Goal: Find specific fact: Find contact information

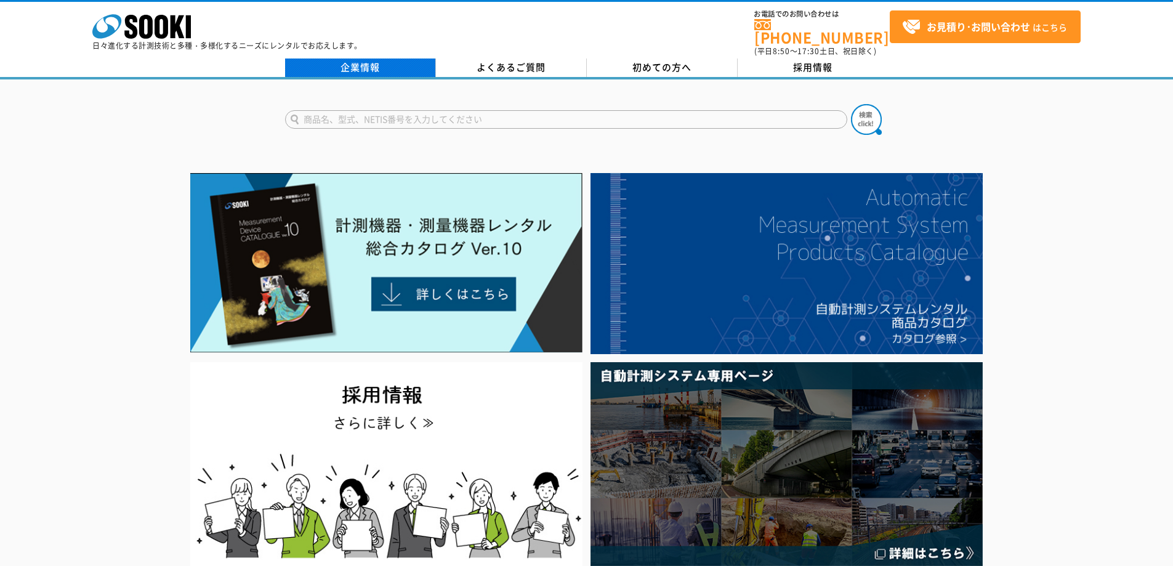
click at [365, 58] on link "企業情報" at bounding box center [360, 67] width 151 height 18
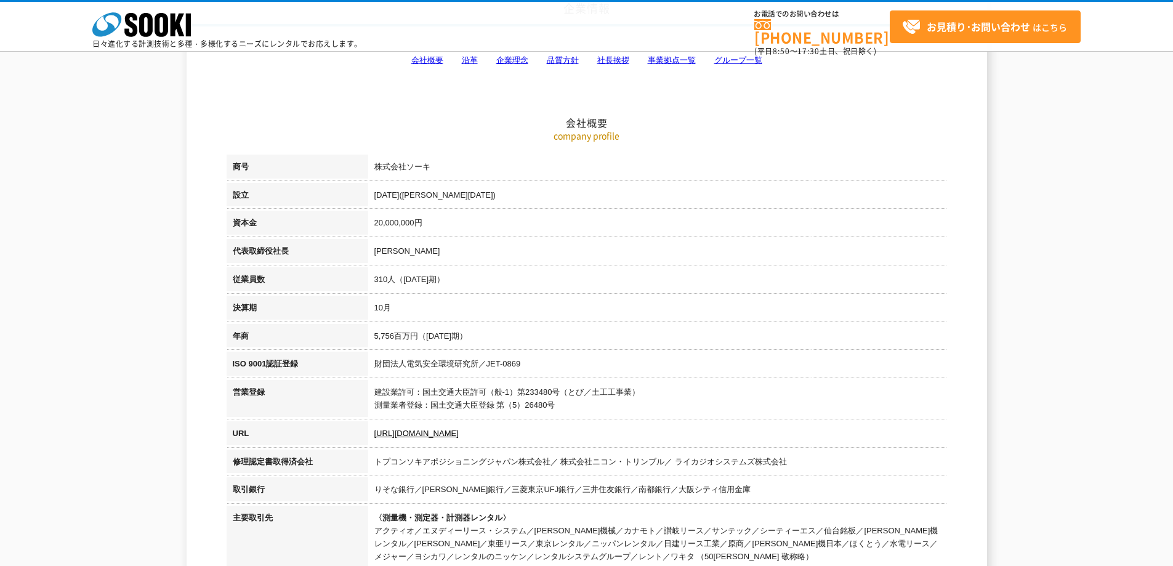
scroll to position [123, 0]
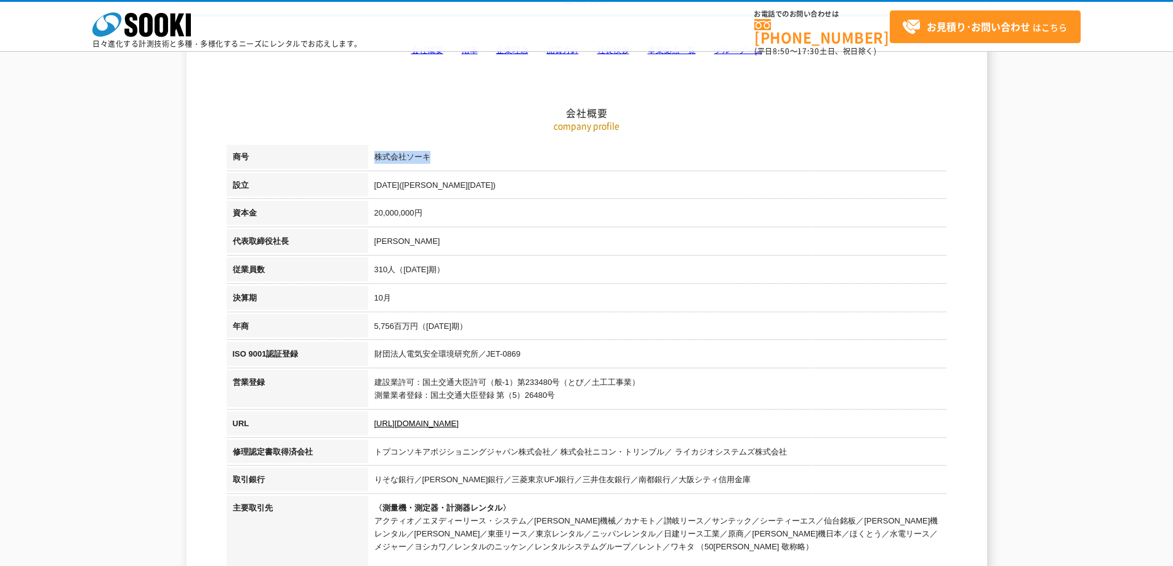
drag, startPoint x: 430, startPoint y: 159, endPoint x: 374, endPoint y: 153, distance: 57.0
click at [374, 153] on td "株式会社ソーキ" at bounding box center [657, 159] width 579 height 28
copy td "株式会社ソーキ"
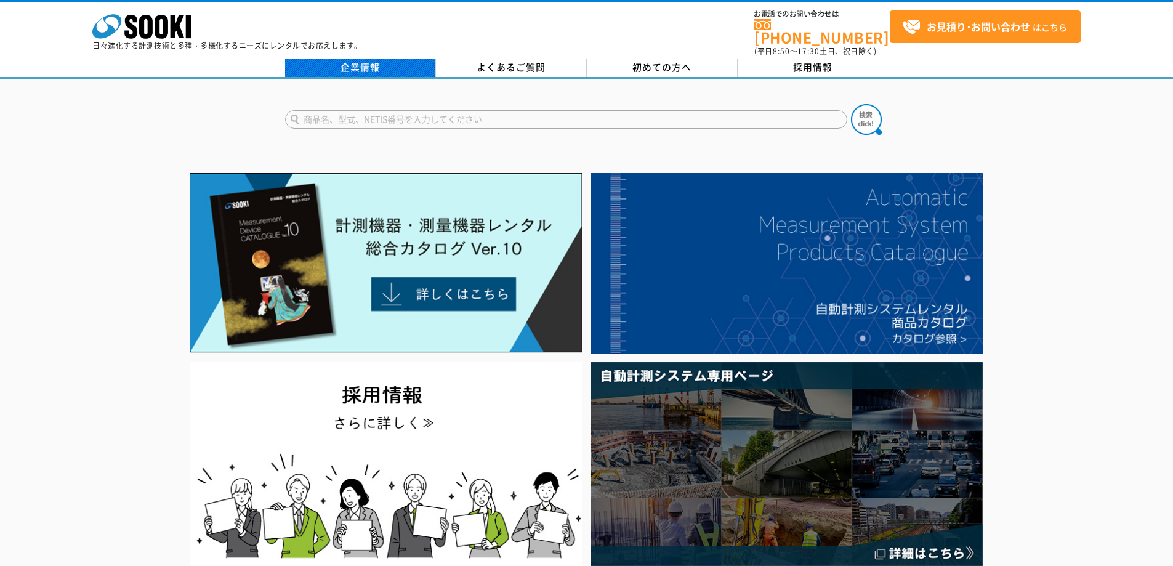
click at [352, 58] on link "企業情報" at bounding box center [360, 67] width 151 height 18
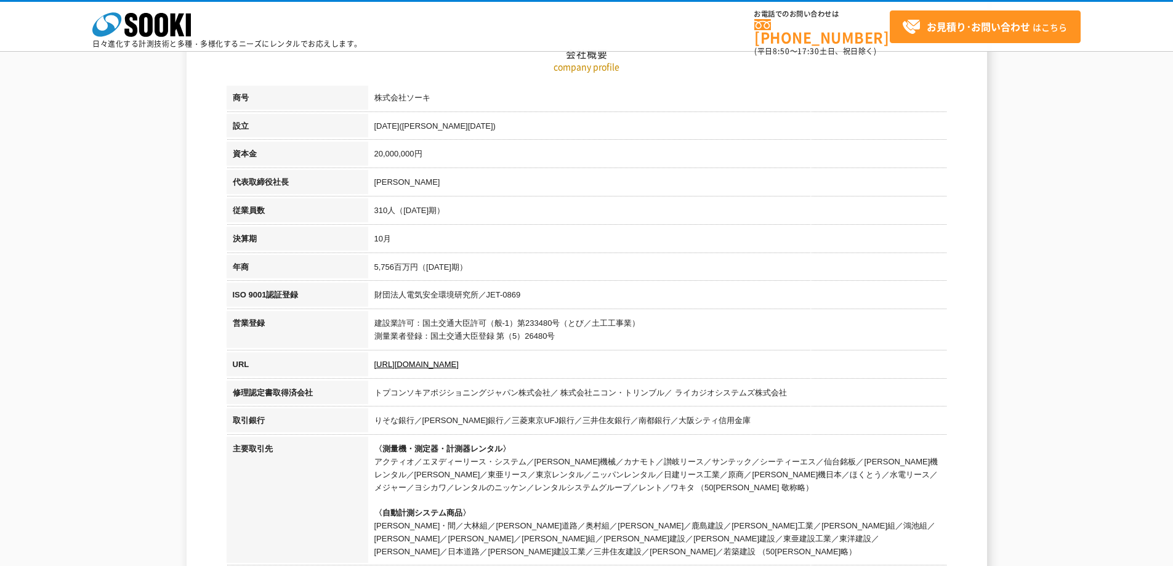
scroll to position [185, 0]
